Goal: Transaction & Acquisition: Purchase product/service

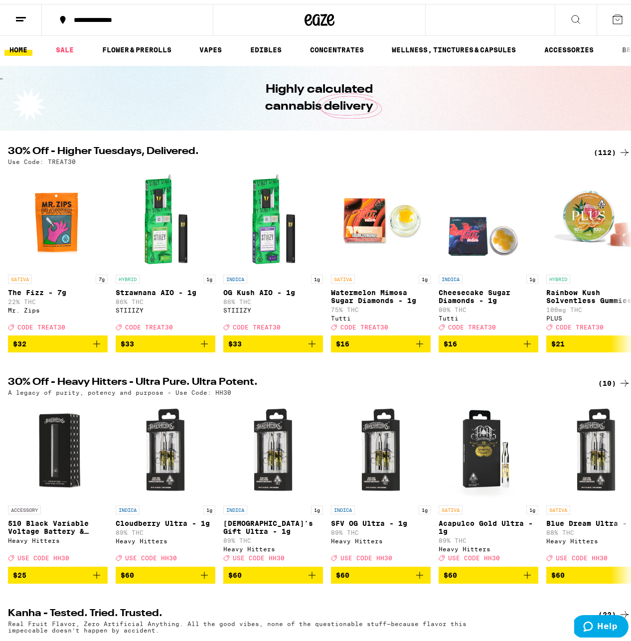
scroll to position [85, 0]
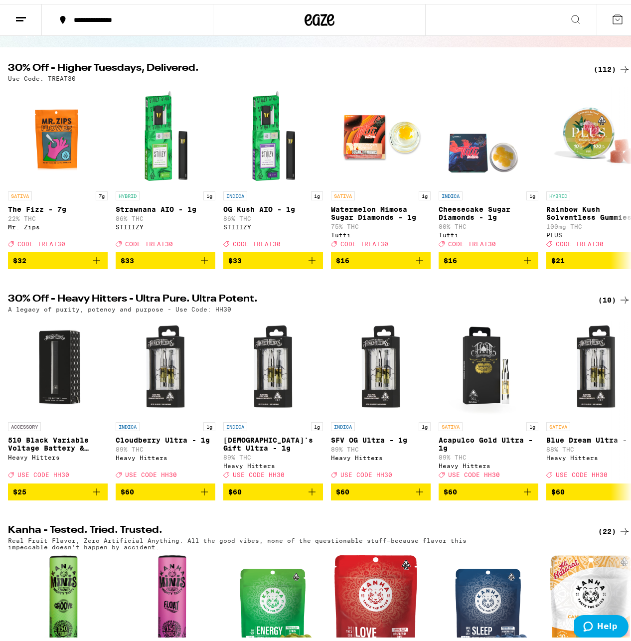
click at [606, 302] on div "(10)" at bounding box center [614, 296] width 32 height 12
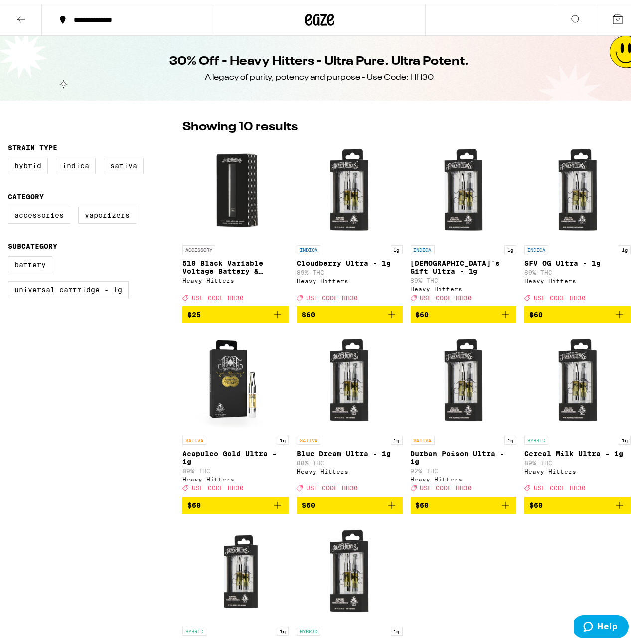
click at [250, 185] on img "Open page for 510 Black Variable Voltage Battery & Charger from Heavy Hitters" at bounding box center [235, 187] width 100 height 100
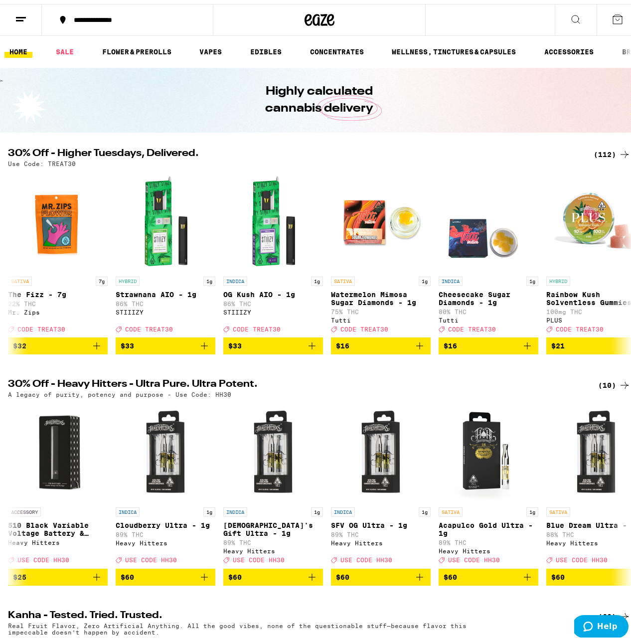
click at [594, 148] on div "(112)" at bounding box center [612, 151] width 37 height 12
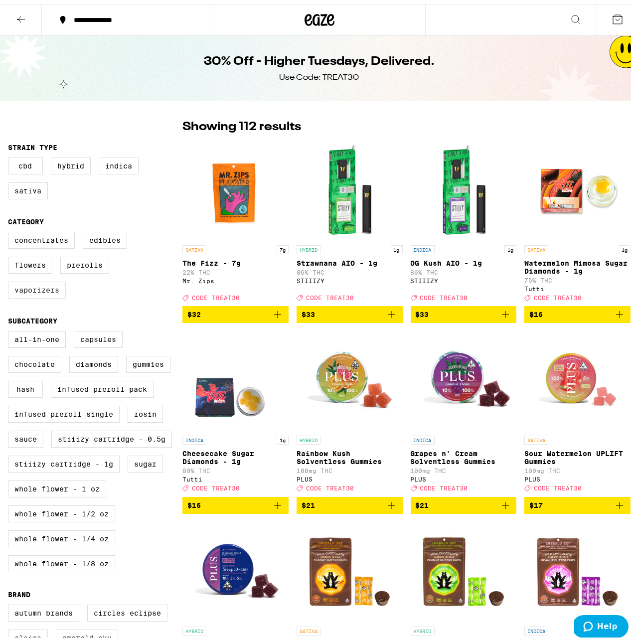
click at [31, 295] on label "Vaporizers" at bounding box center [37, 286] width 58 height 17
click at [10, 230] on input "Vaporizers" at bounding box center [10, 229] width 0 height 0
checkbox input "true"
